Goal: Find specific page/section

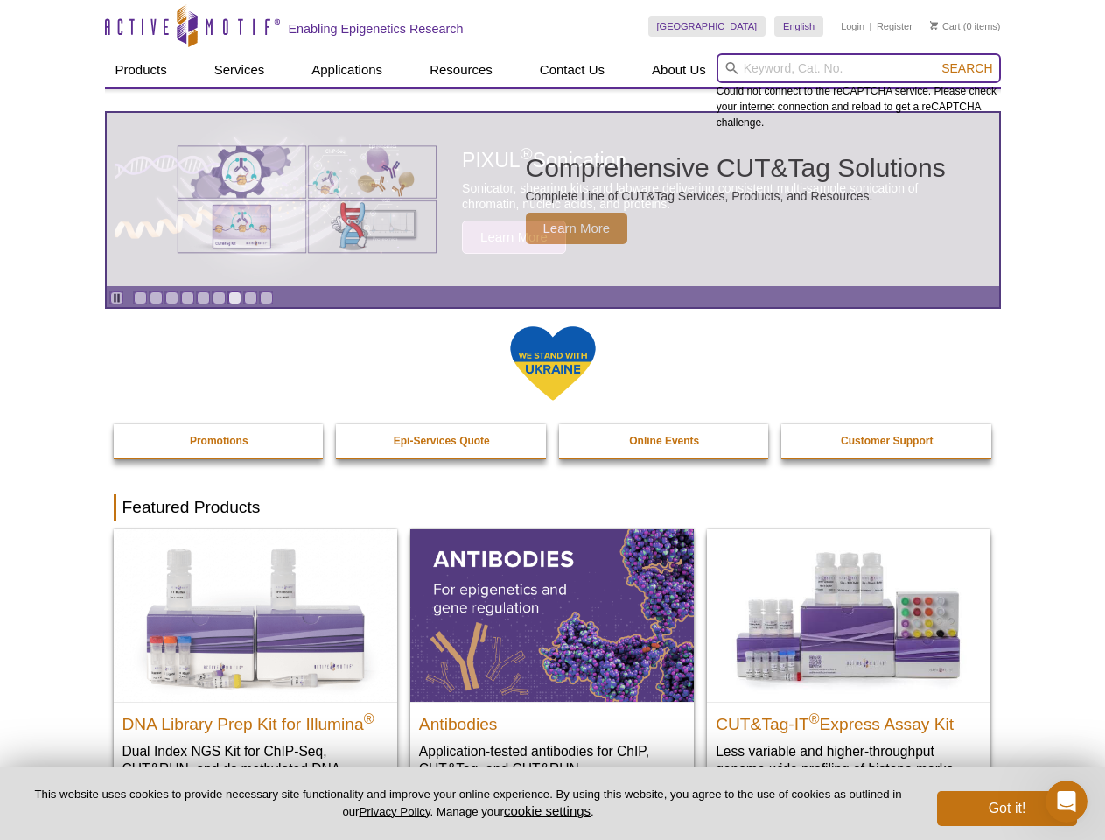
click at [859, 68] on input "search" at bounding box center [859, 68] width 284 height 30
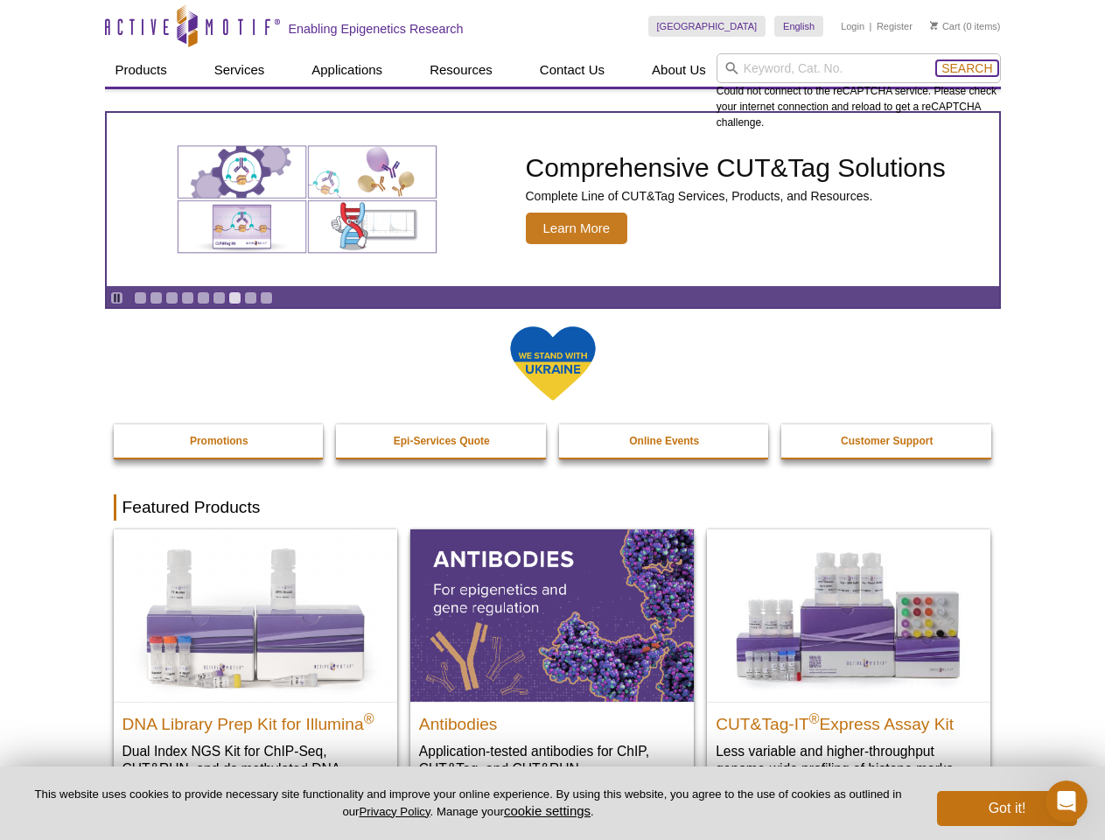
click at [967, 68] on span "Search" at bounding box center [967, 68] width 51 height 14
click at [116, 298] on icon "Pause" at bounding box center [116, 297] width 11 height 11
click at [140, 298] on link "Go to slide 1" at bounding box center [140, 297] width 13 height 13
click at [156, 298] on link "Go to slide 2" at bounding box center [156, 297] width 13 height 13
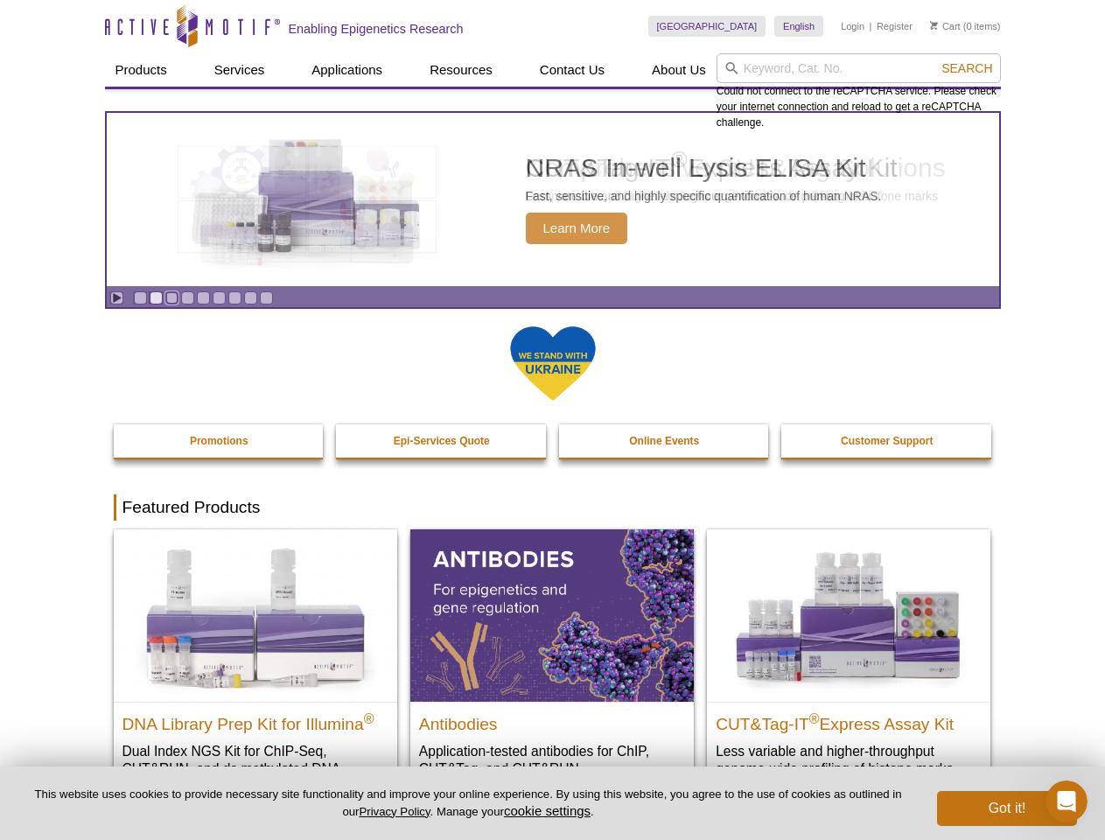
click at [172, 298] on link "Go to slide 3" at bounding box center [171, 297] width 13 height 13
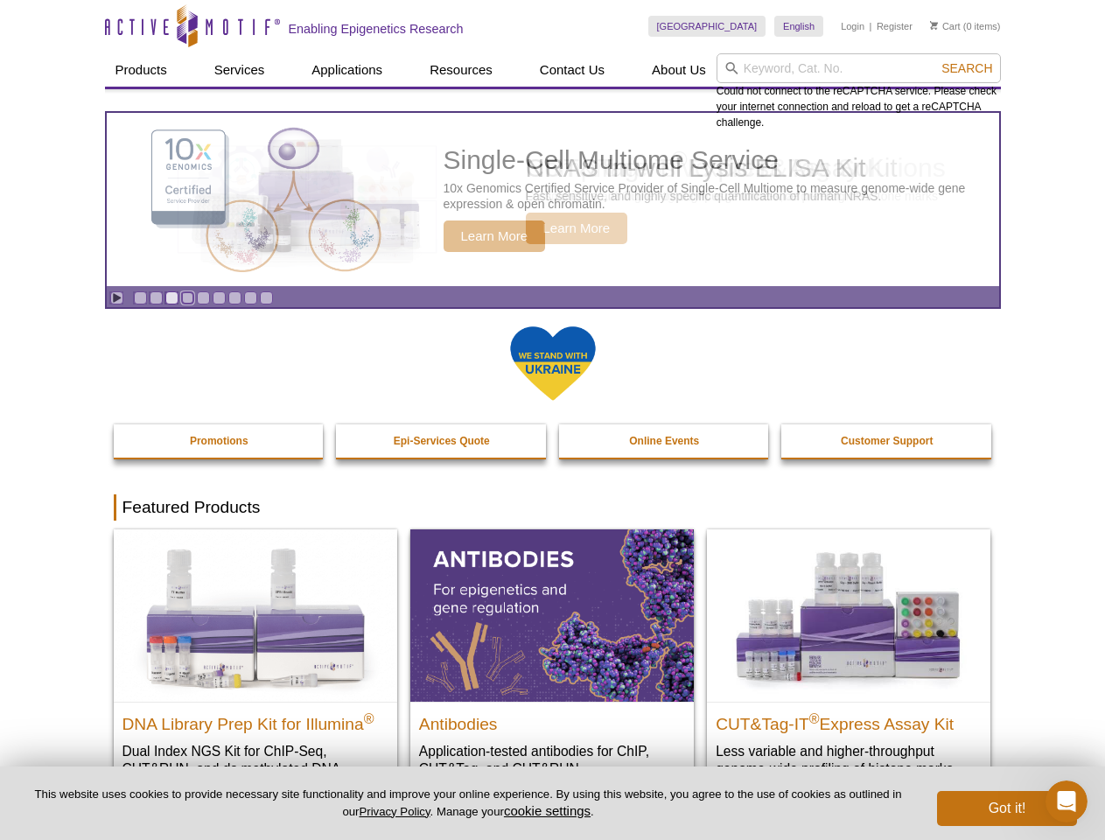
click at [187, 298] on link "Go to slide 4" at bounding box center [187, 297] width 13 height 13
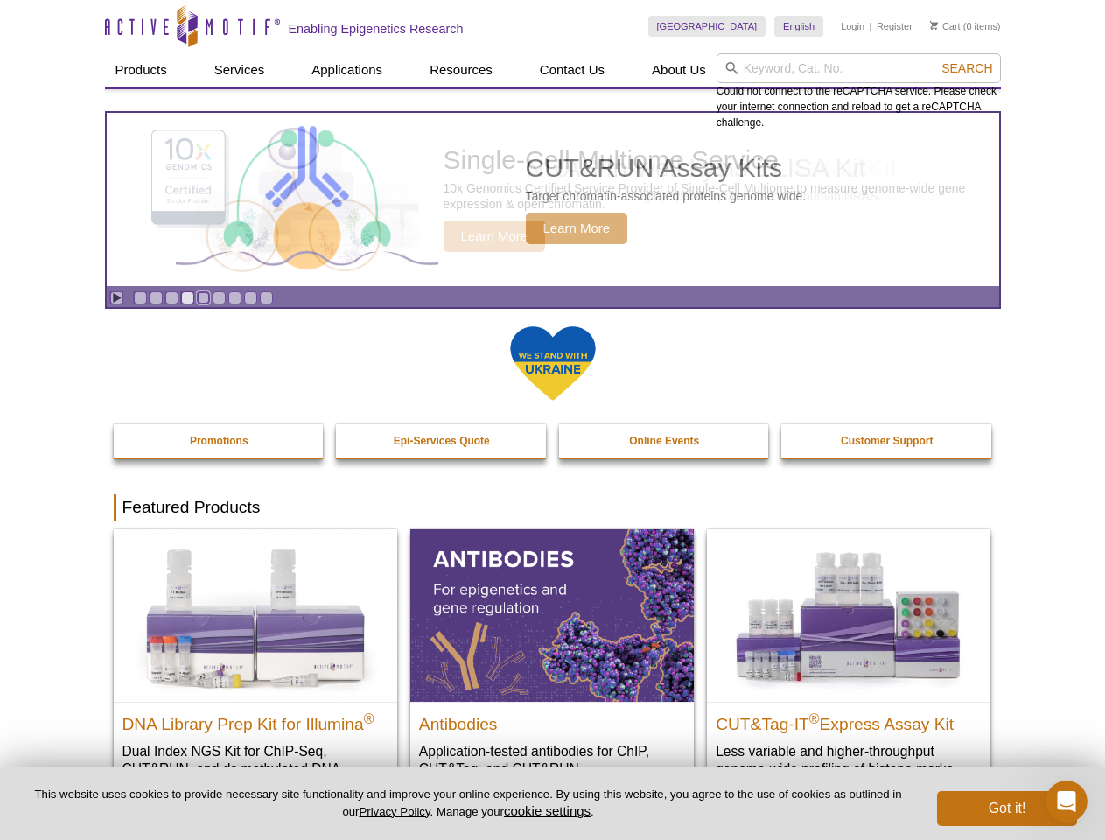
click at [203, 298] on link "Go to slide 5" at bounding box center [203, 297] width 13 height 13
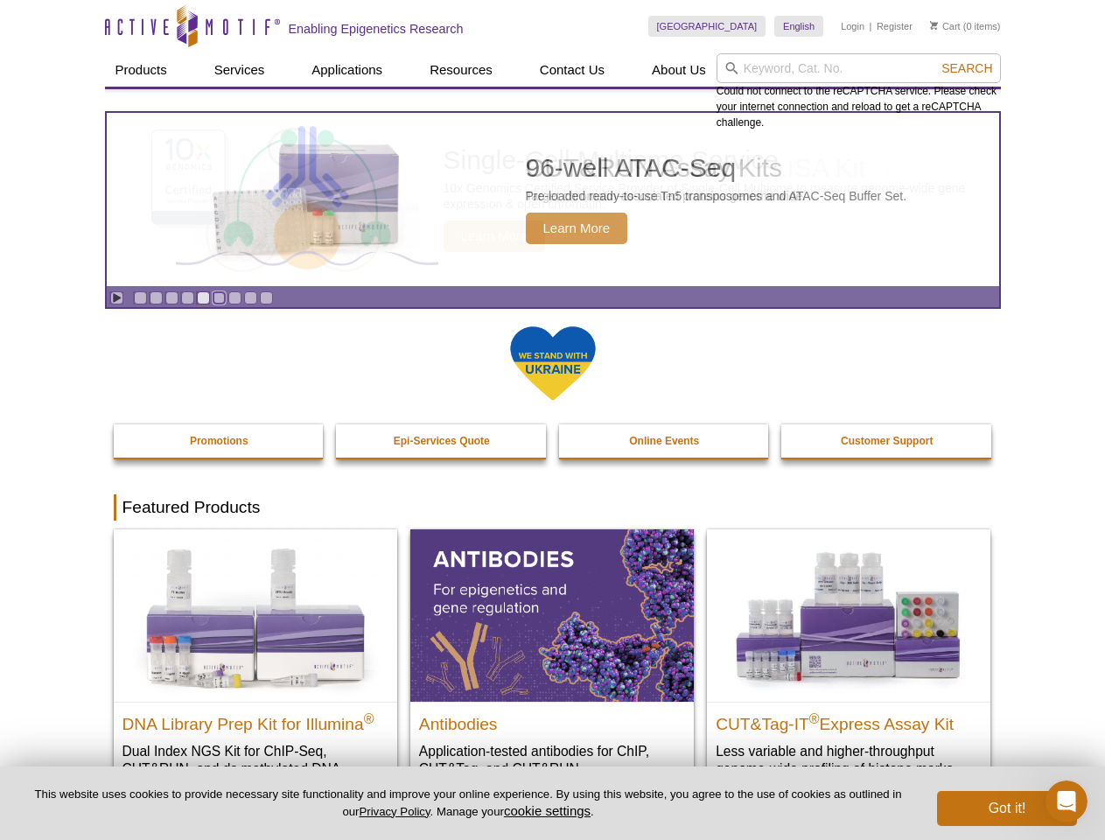
click at [219, 298] on link "Go to slide 6" at bounding box center [219, 297] width 13 height 13
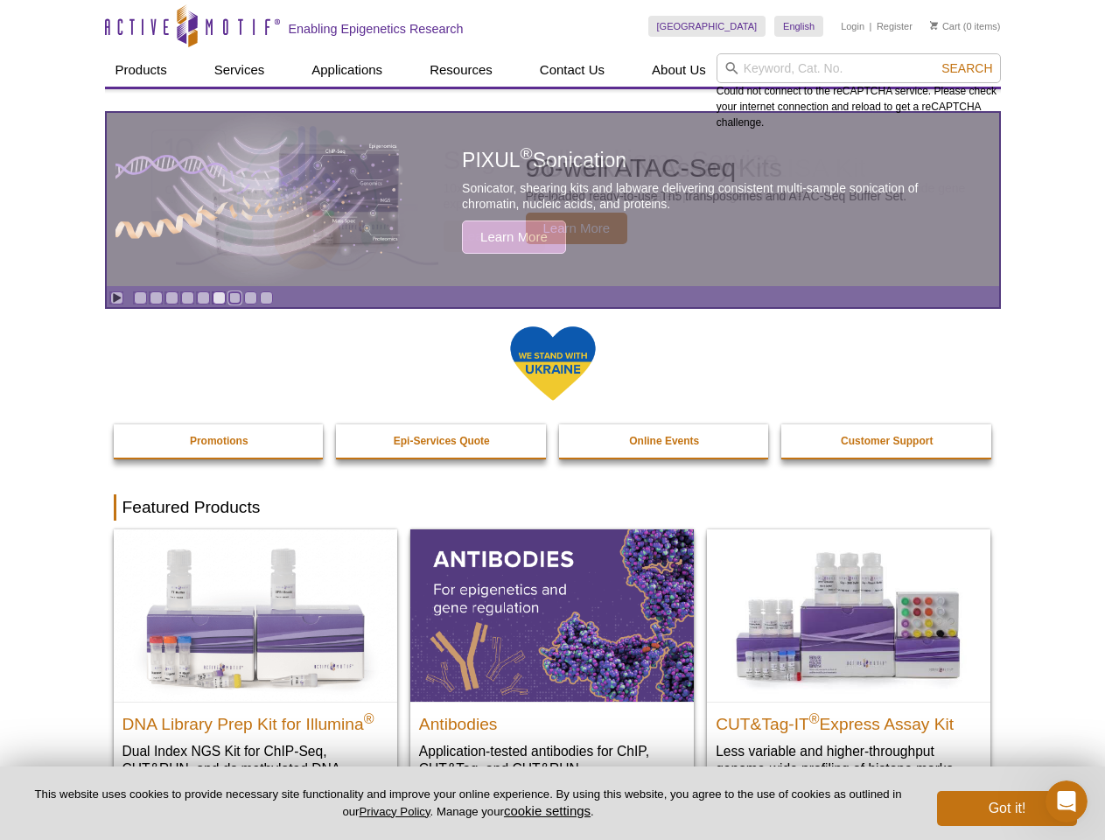
click at [235, 298] on link "Go to slide 7" at bounding box center [234, 297] width 13 height 13
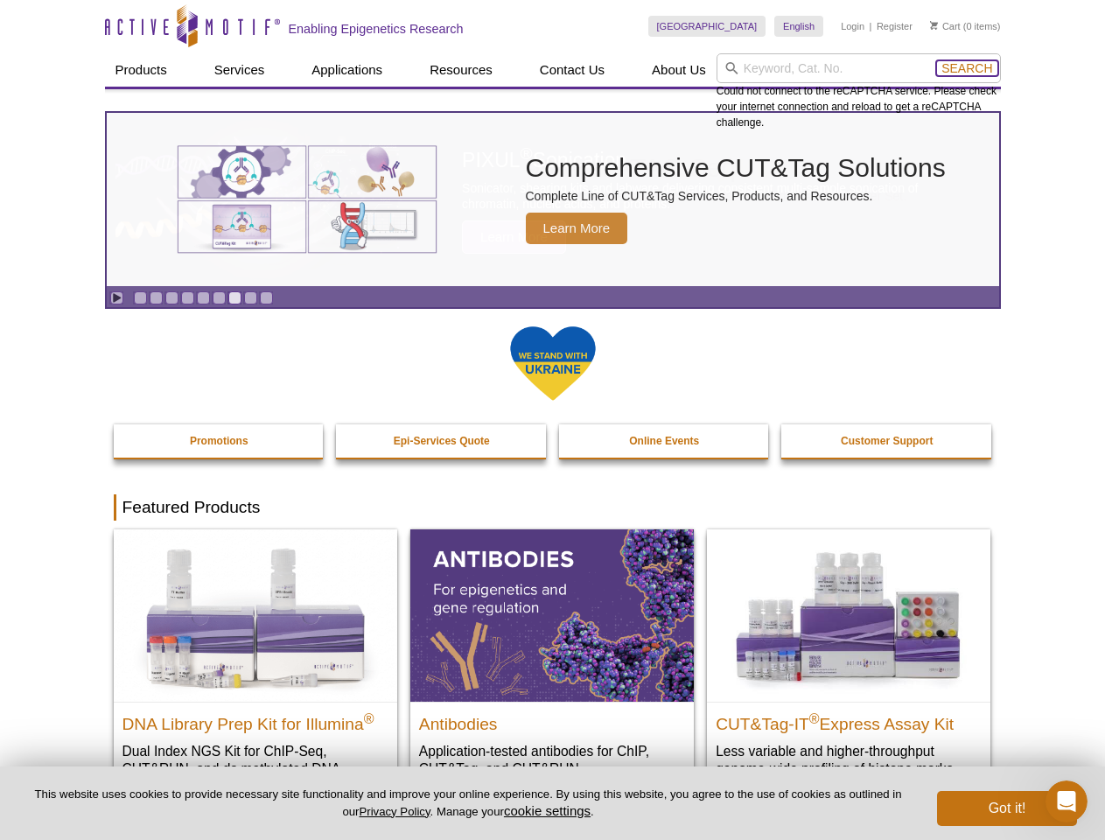
click at [967, 68] on span "Search" at bounding box center [967, 68] width 51 height 14
